Goal: Task Accomplishment & Management: Use online tool/utility

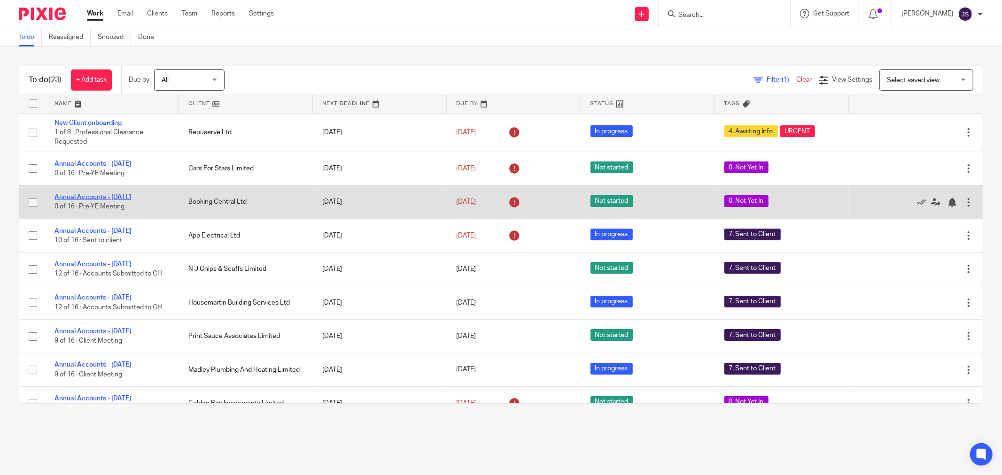
click at [131, 200] on link "Annual Accounts - February 2025" at bounding box center [92, 197] width 77 height 7
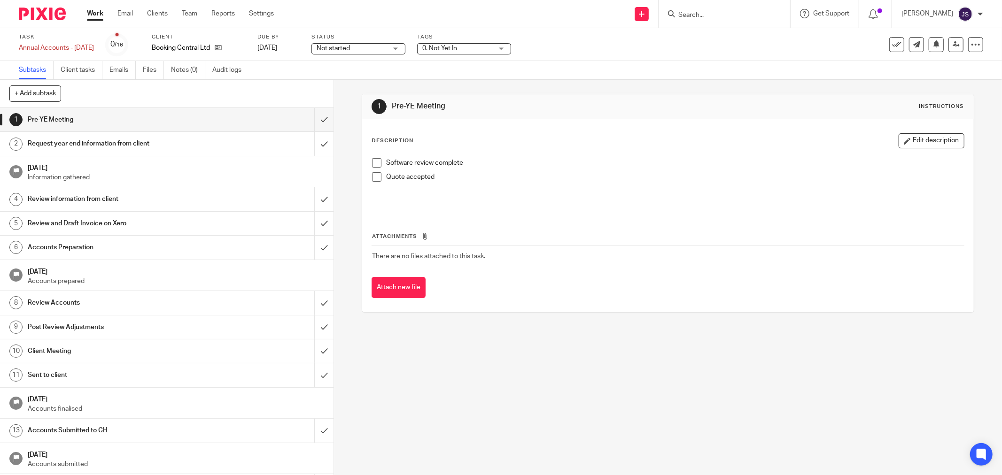
click at [241, 50] on div "Booking Central Ltd" at bounding box center [199, 47] width 94 height 9
click at [222, 46] on icon at bounding box center [218, 47] width 7 height 7
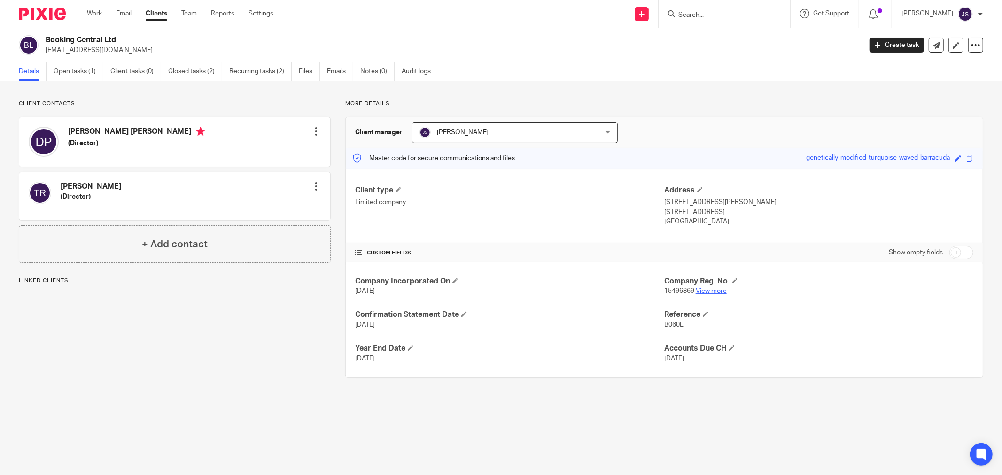
click at [705, 293] on link "View more" at bounding box center [710, 291] width 31 height 7
click at [45, 8] on img at bounding box center [42, 14] width 47 height 13
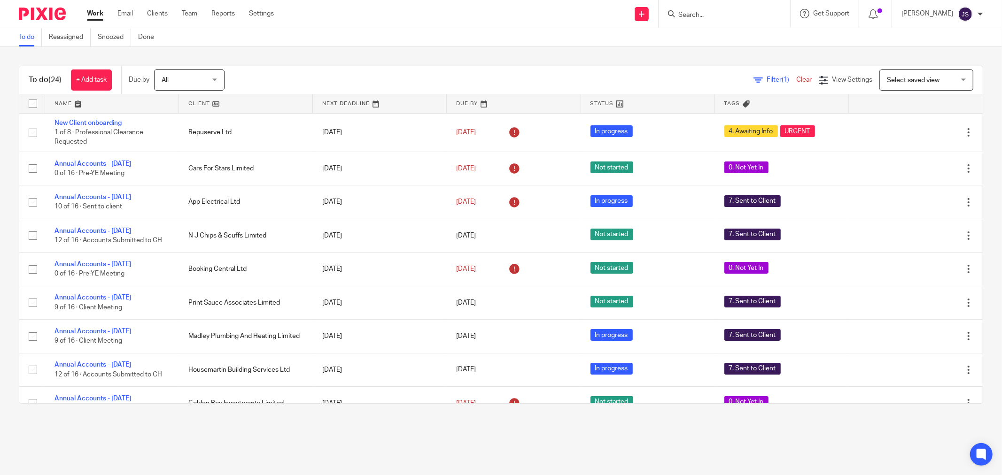
click at [721, 20] on div at bounding box center [723, 14] width 131 height 28
click at [719, 12] on input "Search" at bounding box center [719, 15] width 85 height 8
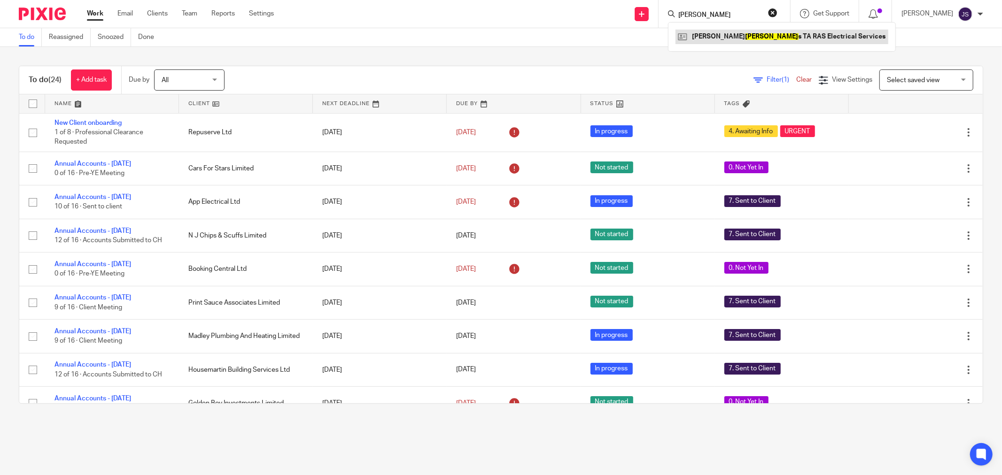
type input "syme"
click at [718, 38] on link at bounding box center [781, 37] width 213 height 14
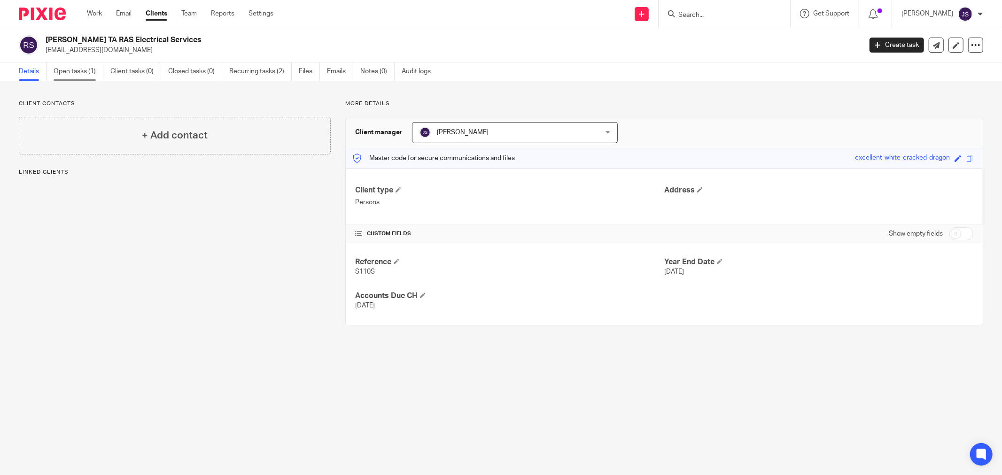
click at [96, 73] on link "Open tasks (1)" at bounding box center [79, 71] width 50 height 18
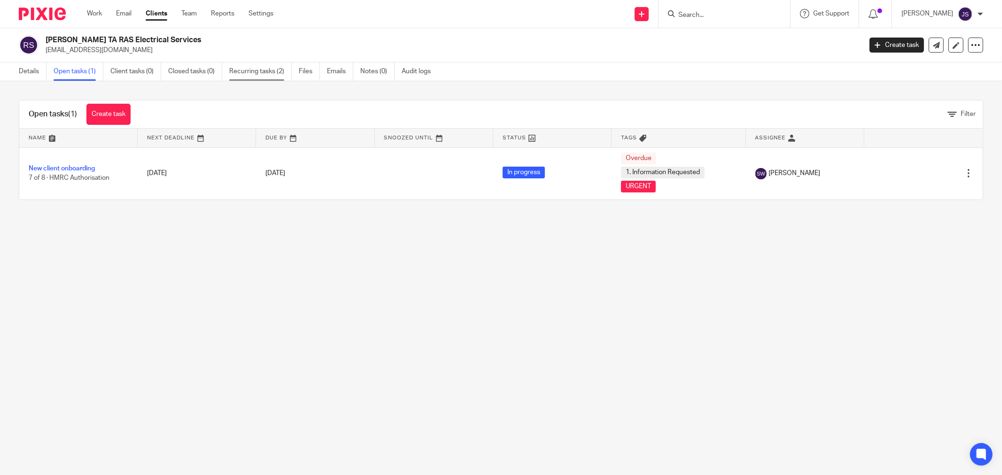
click at [257, 74] on link "Recurring tasks (2)" at bounding box center [260, 71] width 62 height 18
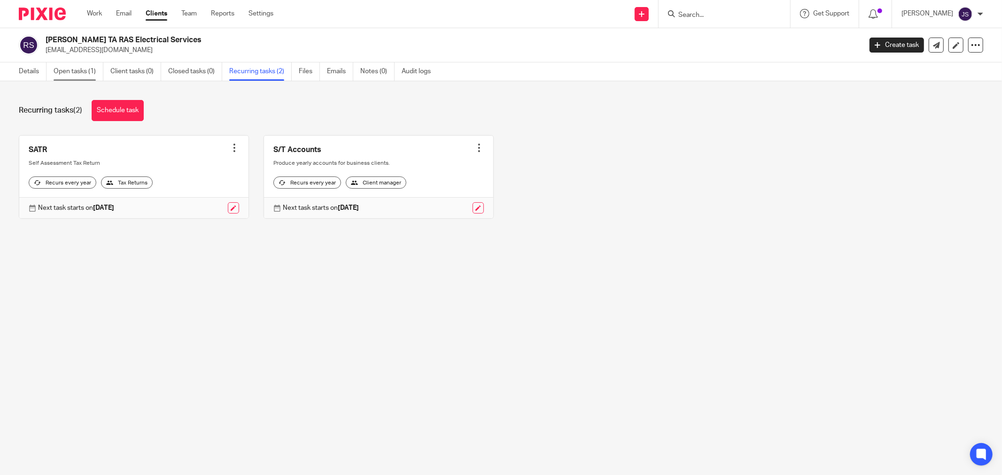
click at [74, 74] on link "Open tasks (1)" at bounding box center [79, 71] width 50 height 18
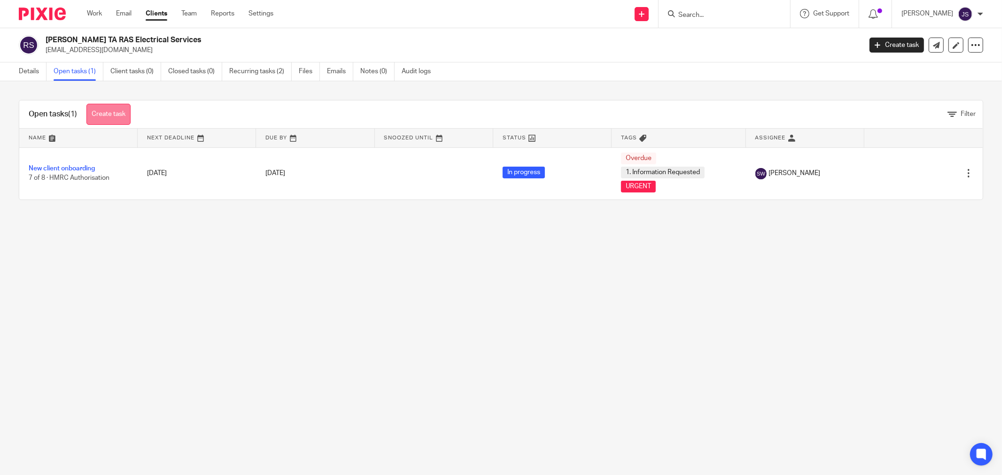
click at [109, 113] on link "Create task" at bounding box center [108, 114] width 44 height 21
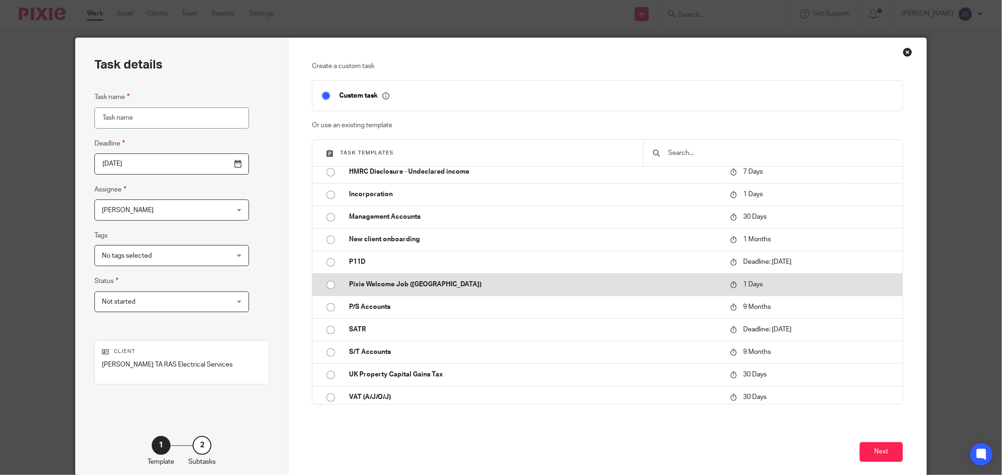
scroll to position [438, 0]
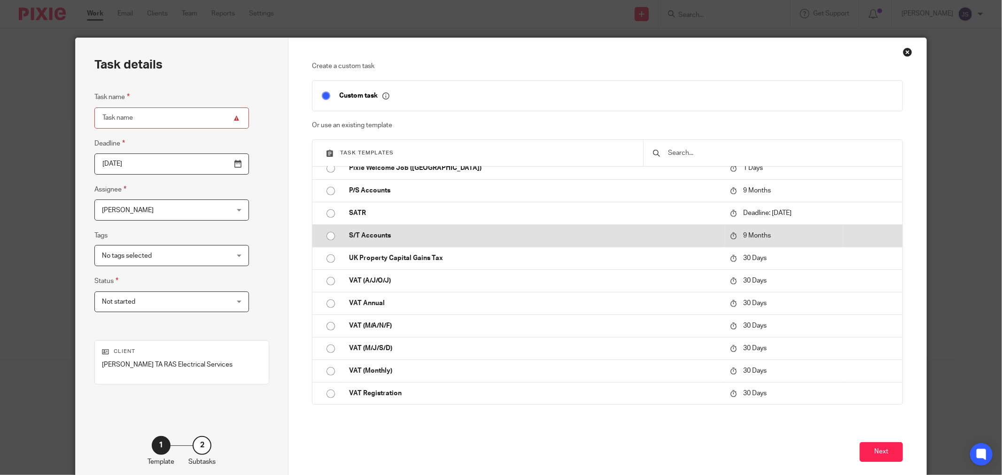
click at [392, 235] on p "S/T Accounts" at bounding box center [534, 235] width 371 height 9
type input "[DATE]"
type input "S/T Accounts"
checkbox input "false"
radio input "true"
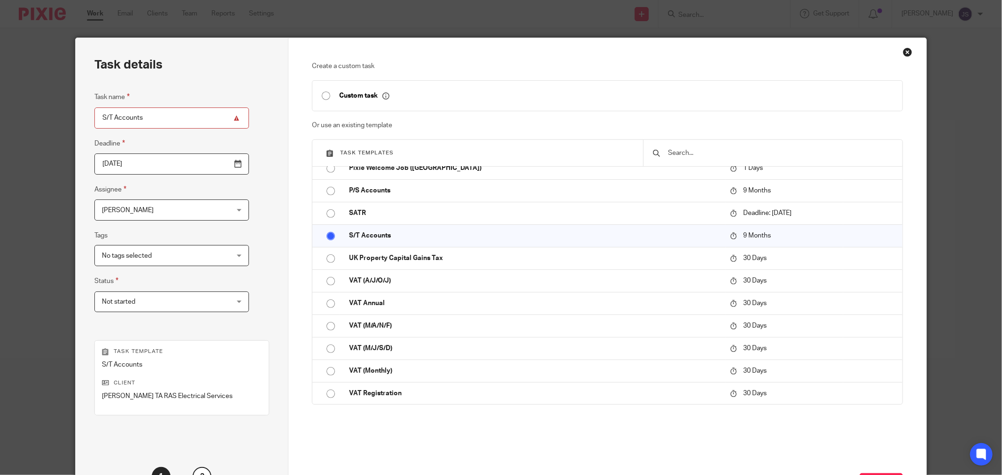
click at [214, 162] on input "[DATE]" at bounding box center [171, 164] width 154 height 21
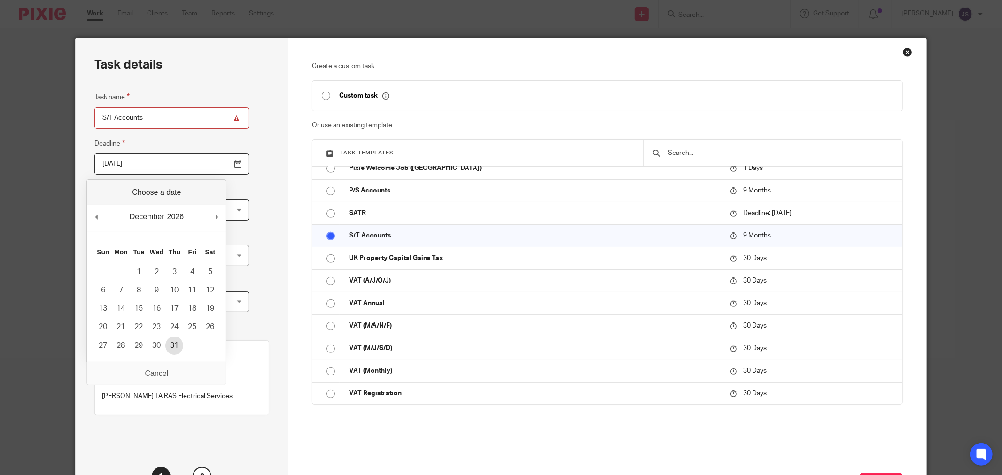
type input "[DATE]"
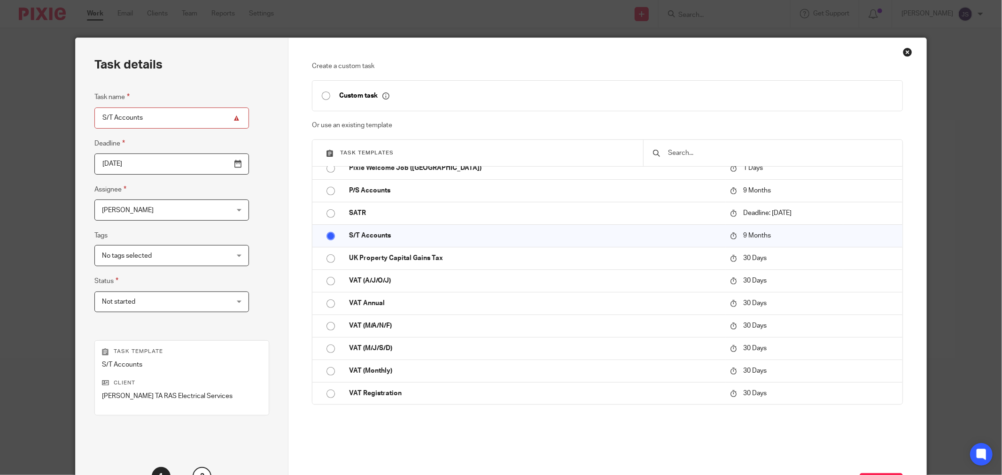
scroll to position [52, 0]
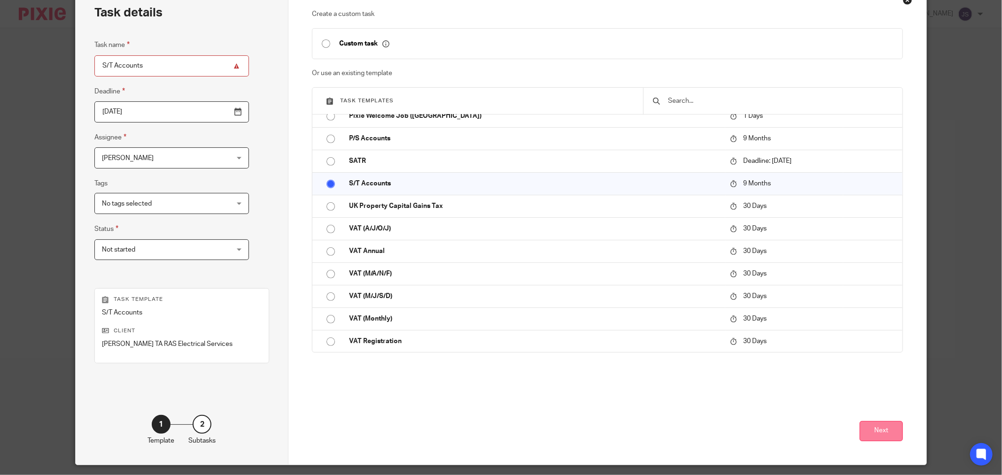
click at [885, 438] on button "Next" at bounding box center [880, 431] width 43 height 20
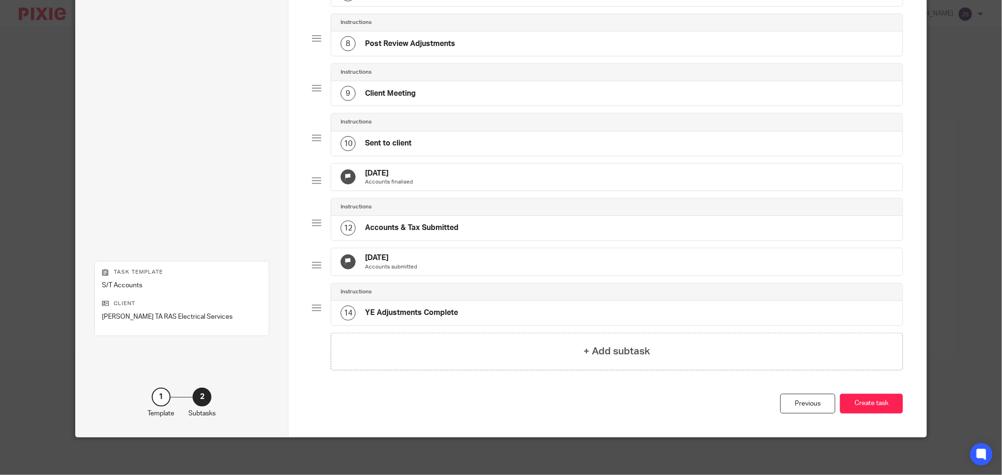
scroll to position [424, 0]
click at [870, 407] on button "Create task" at bounding box center [871, 404] width 63 height 20
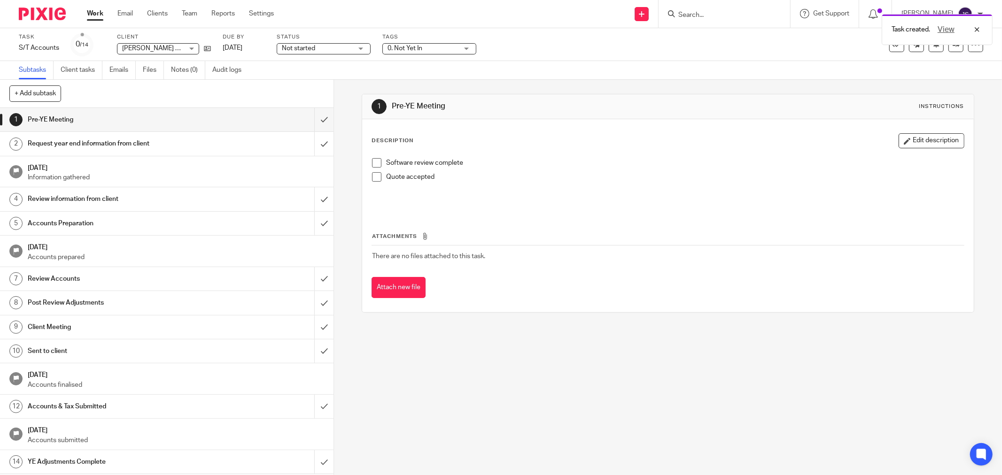
click at [406, 45] on span "0. Not Yet In" at bounding box center [422, 49] width 70 height 10
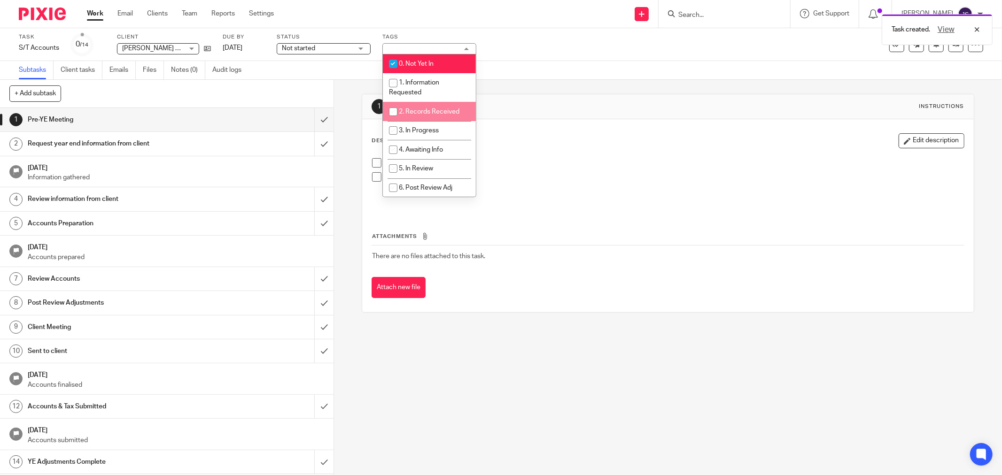
click at [423, 104] on li "2. Records Received" at bounding box center [429, 111] width 93 height 19
checkbox input "true"
click at [411, 67] on span "0. Not Yet In" at bounding box center [416, 64] width 35 height 7
checkbox input "false"
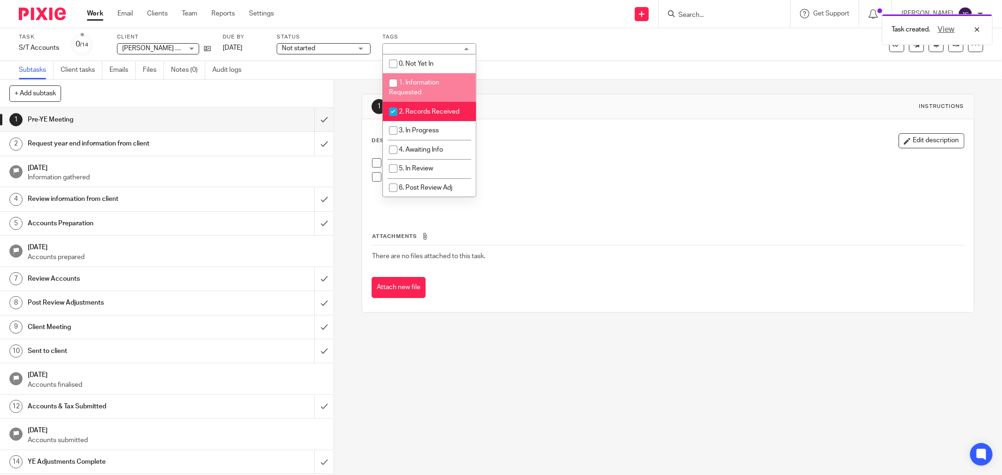
click at [339, 111] on div "1 Pre-YE Meeting Instructions Description Edit description Software review comp…" at bounding box center [668, 277] width 668 height 395
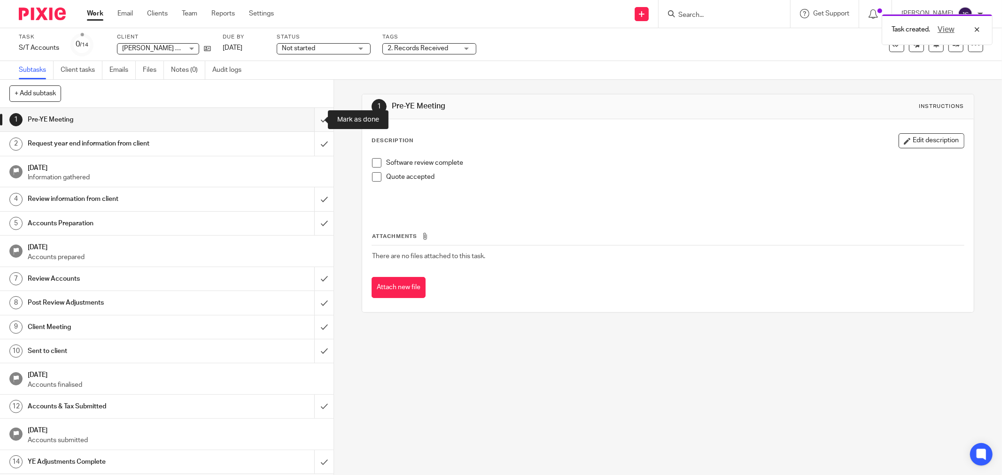
click at [313, 123] on input "submit" at bounding box center [166, 119] width 333 height 23
click at [313, 149] on input "submit" at bounding box center [166, 143] width 333 height 23
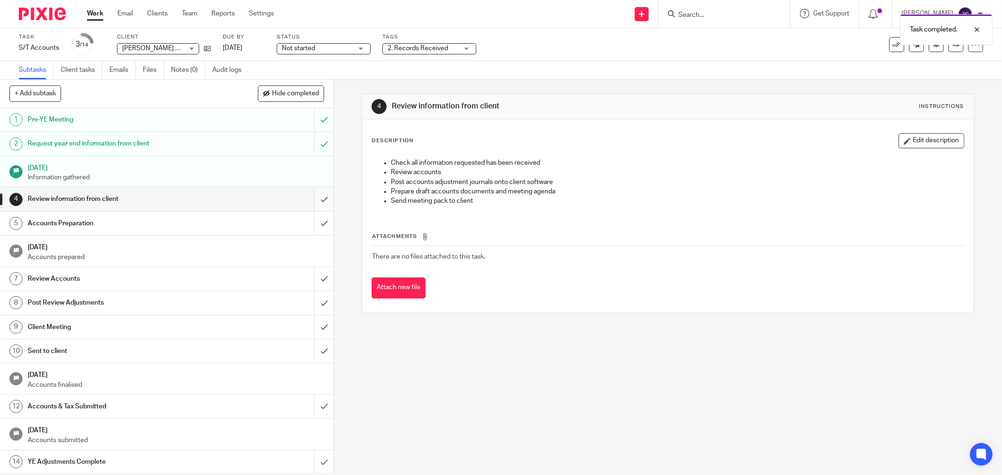
click at [316, 200] on input "submit" at bounding box center [166, 198] width 333 height 23
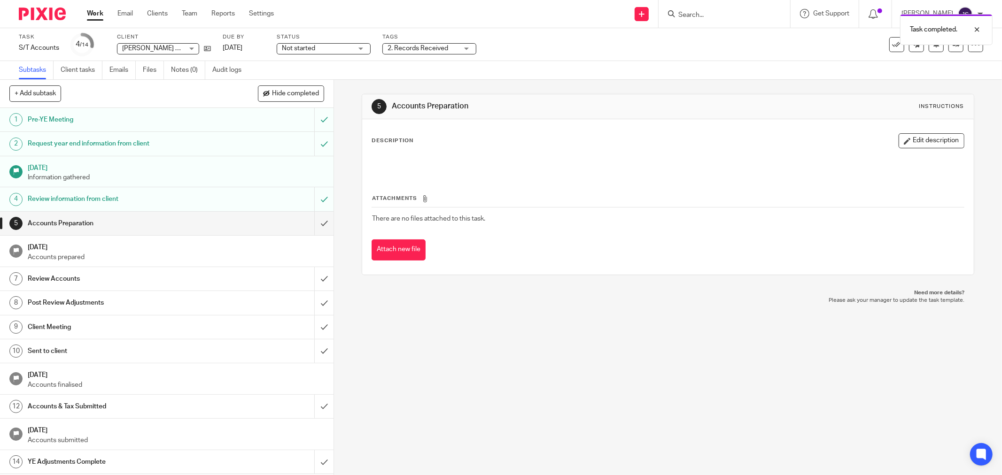
click at [49, 10] on img at bounding box center [42, 14] width 47 height 13
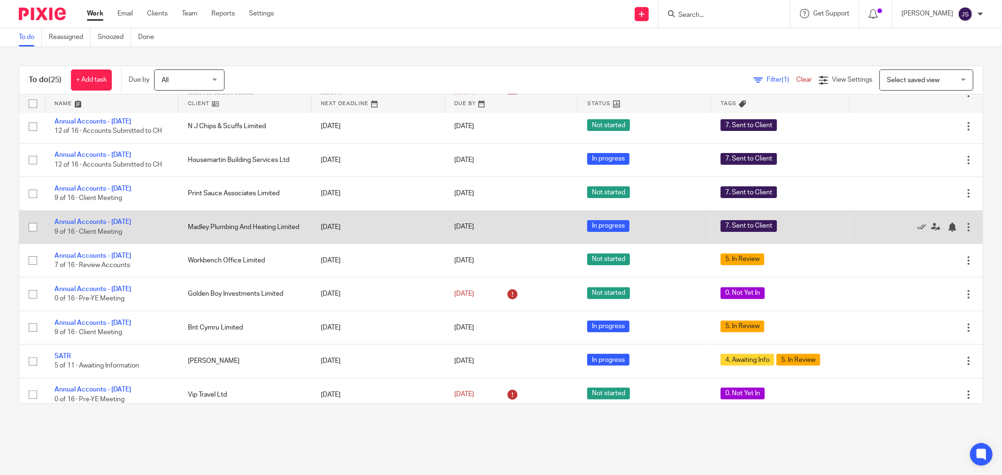
scroll to position [156, 0]
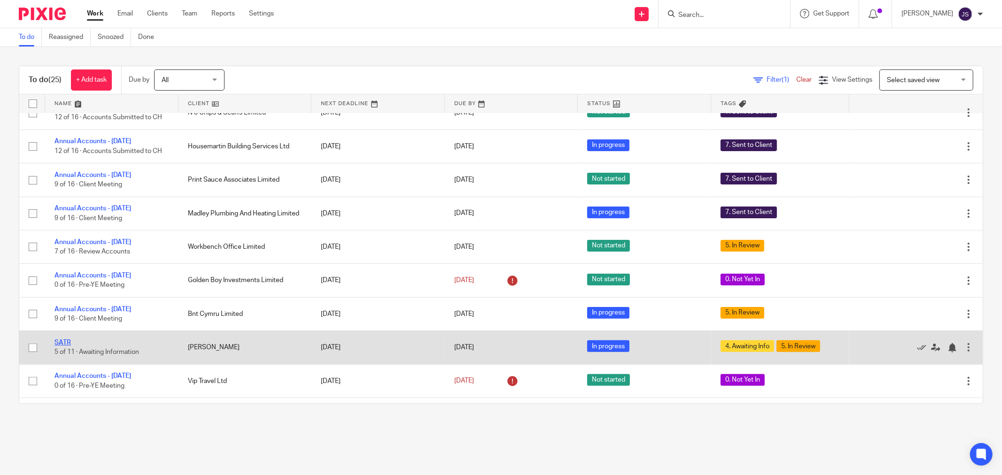
click at [67, 345] on link "SATR" at bounding box center [62, 342] width 16 height 7
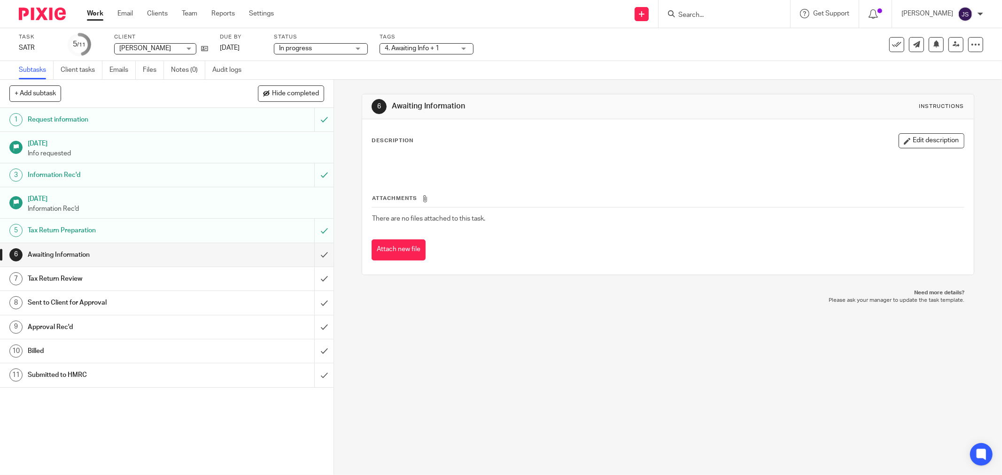
click at [420, 46] on span "4. Awaiting Info + 1" at bounding box center [412, 48] width 54 height 7
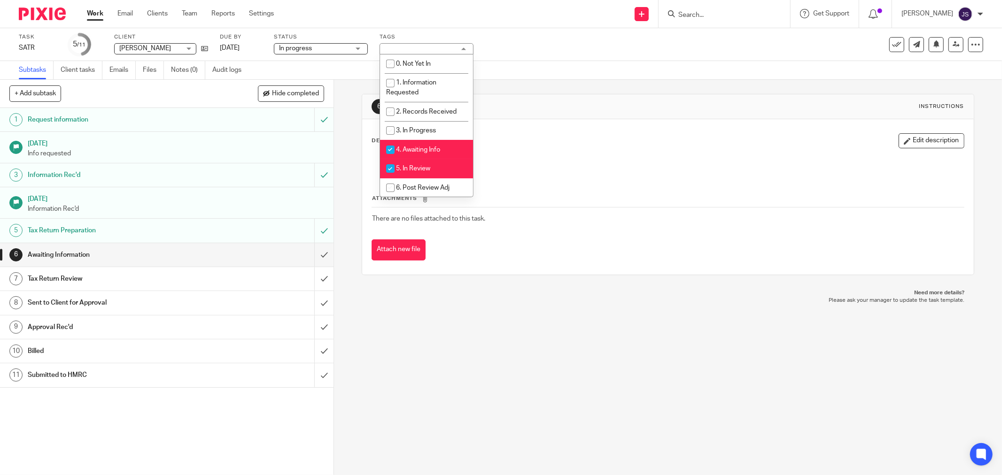
click at [434, 168] on li "5. In Review" at bounding box center [426, 168] width 93 height 19
checkbox input "false"
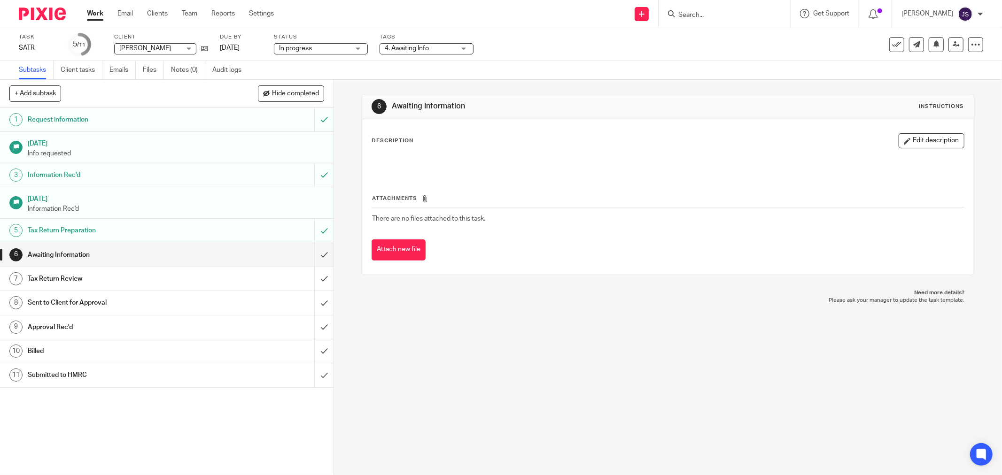
click at [387, 342] on div "6 Awaiting Information Instructions Description Edit description Attachments Th…" at bounding box center [668, 277] width 668 height 395
click at [952, 47] on icon at bounding box center [955, 44] width 7 height 7
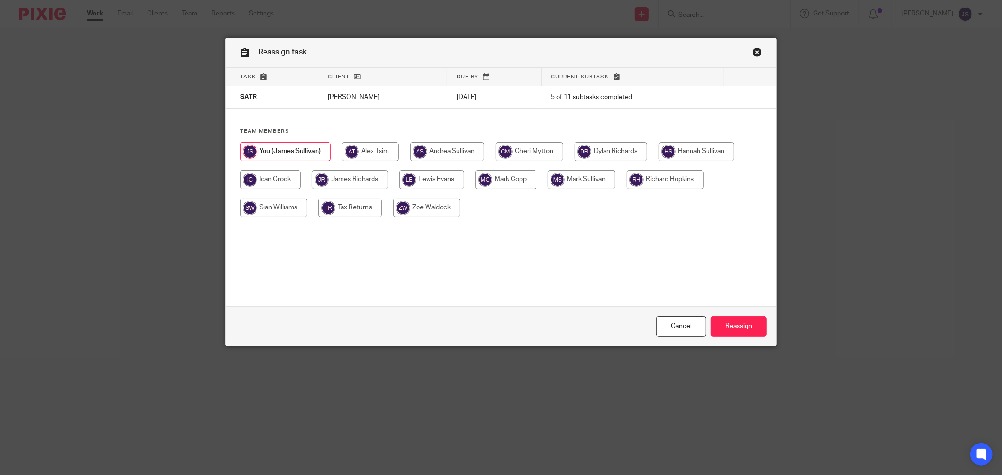
click at [693, 152] on input "radio" at bounding box center [696, 151] width 76 height 19
radio input "true"
click at [732, 328] on input "Reassign" at bounding box center [738, 326] width 56 height 20
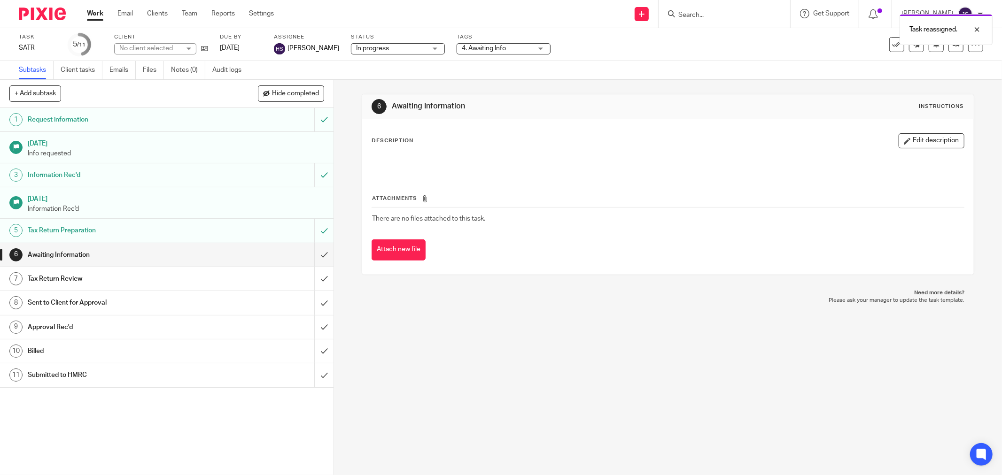
click at [55, 15] on img at bounding box center [42, 14] width 47 height 13
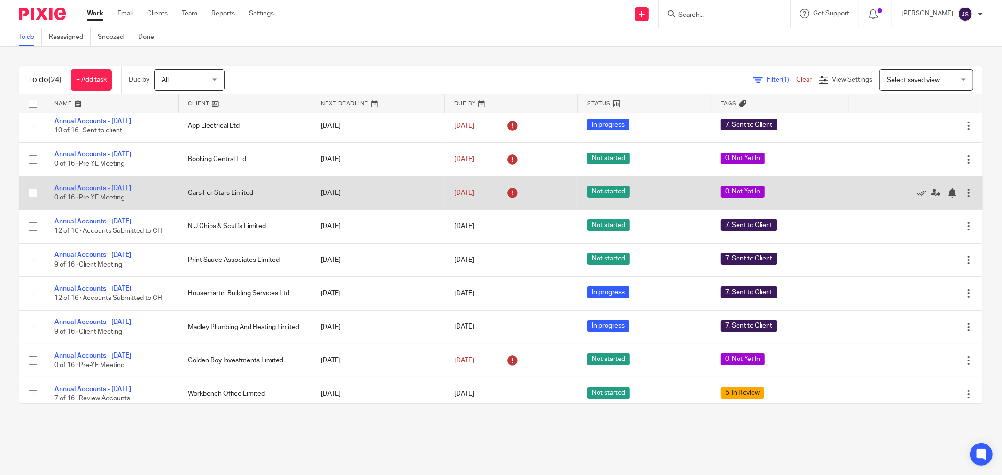
scroll to position [104, 0]
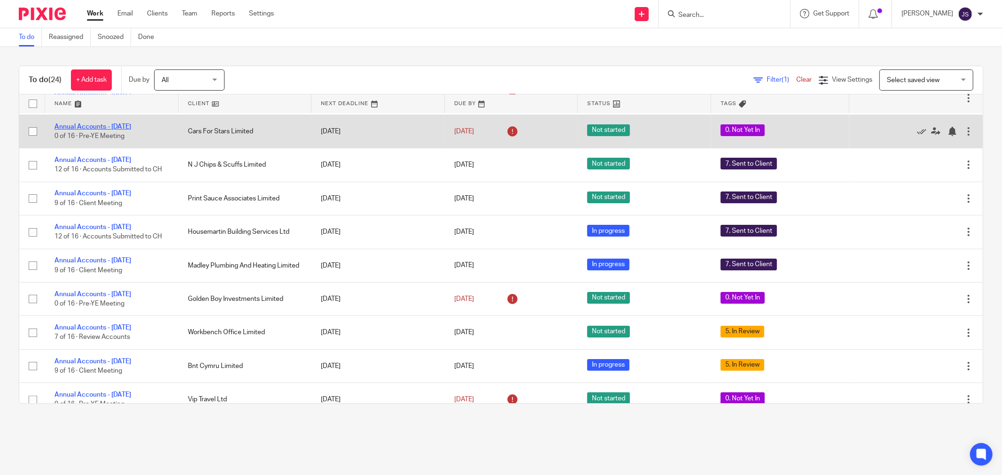
click at [131, 124] on link "Annual Accounts - [DATE]" at bounding box center [92, 126] width 77 height 7
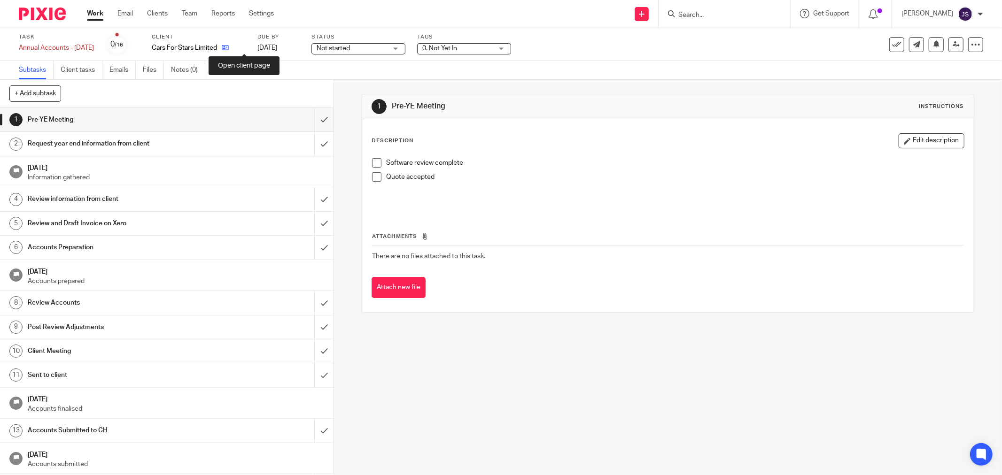
click at [229, 48] on icon at bounding box center [225, 47] width 7 height 7
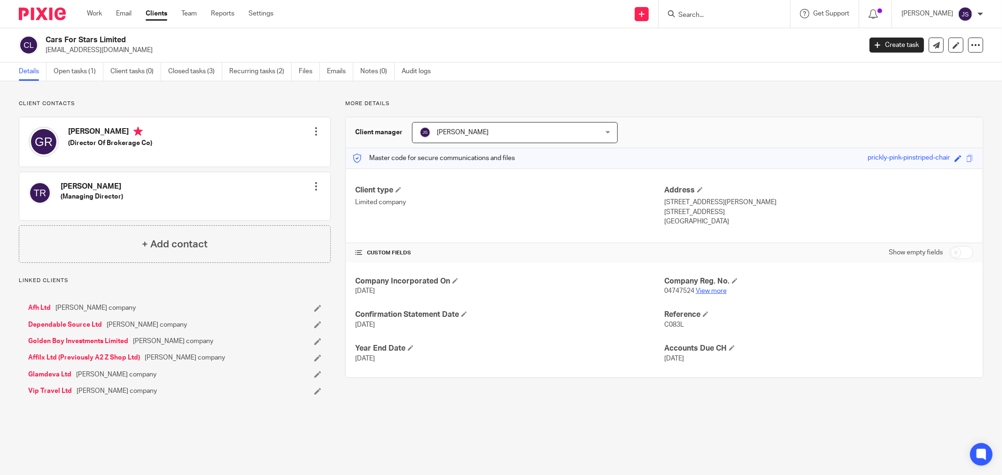
click at [705, 293] on link "View more" at bounding box center [710, 291] width 31 height 7
click at [73, 73] on link "Open tasks (1)" at bounding box center [79, 71] width 50 height 18
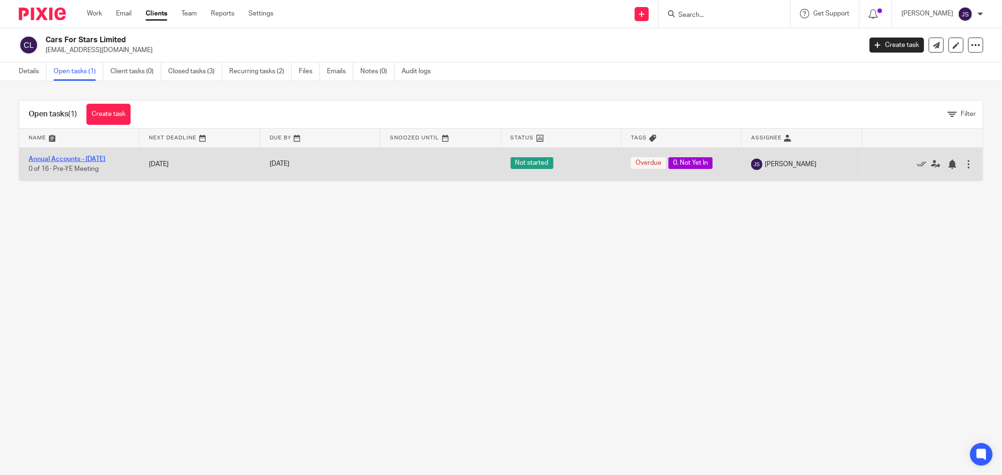
click at [94, 156] on link "Annual Accounts - [DATE]" at bounding box center [67, 159] width 77 height 7
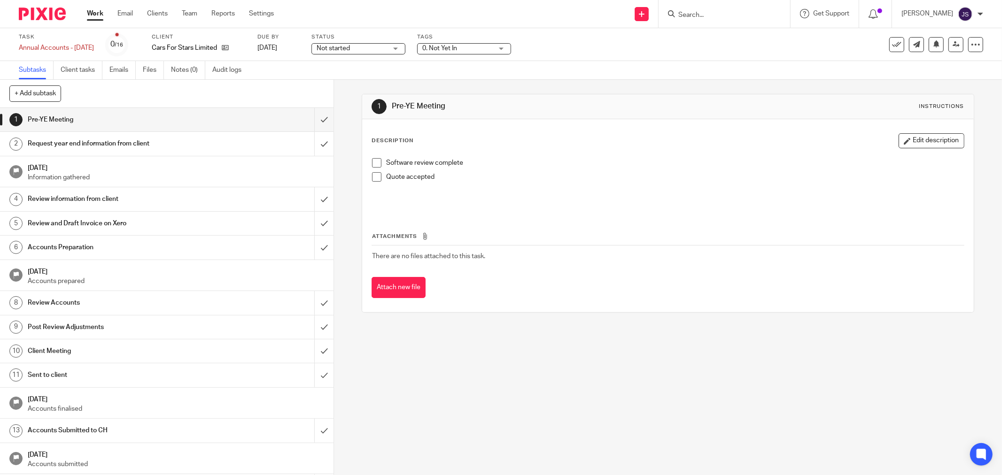
click at [457, 49] on span "0. Not Yet In" at bounding box center [439, 48] width 35 height 7
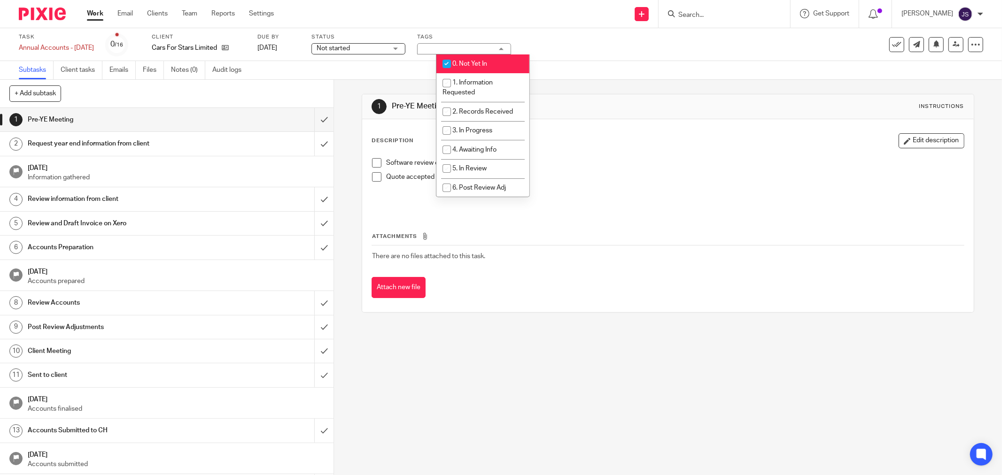
click at [482, 69] on li "0. Not Yet In" at bounding box center [482, 63] width 93 height 19
checkbox input "false"
click at [598, 62] on div "Subtasks Client tasks Emails Files Notes (0) Audit logs" at bounding box center [501, 70] width 1002 height 19
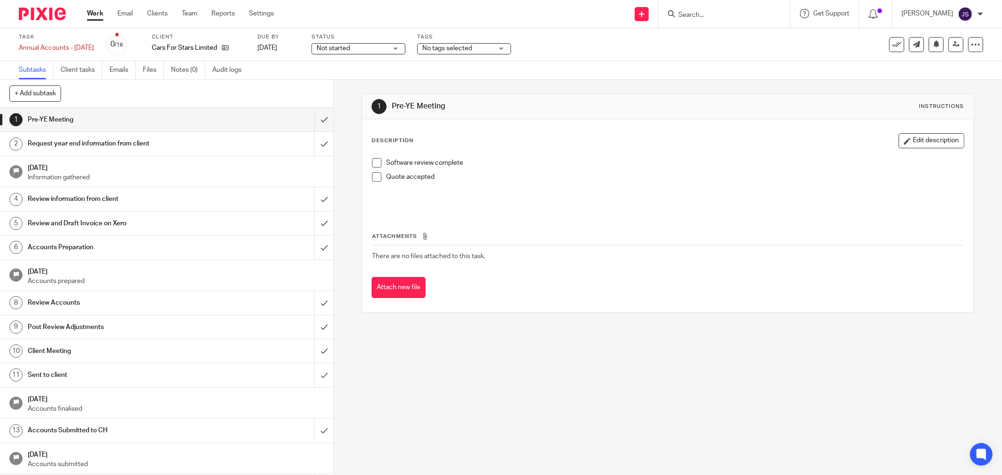
click at [40, 15] on img at bounding box center [42, 14] width 47 height 13
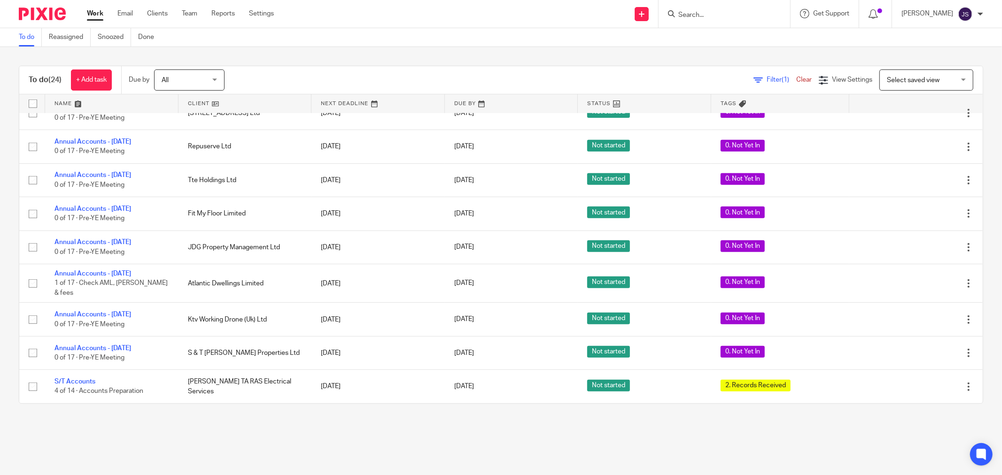
scroll to position [526, 0]
